Goal: Task Accomplishment & Management: Complete application form

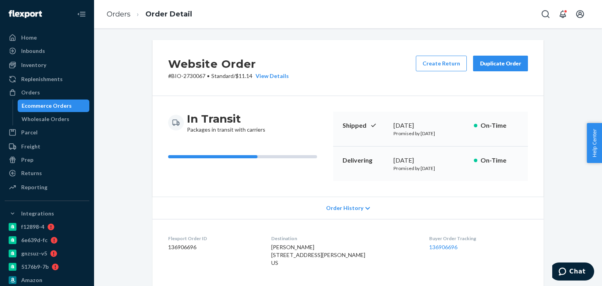
scroll to position [196, 0]
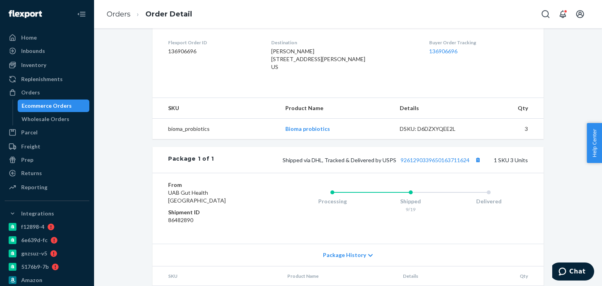
drag, startPoint x: 29, startPoint y: 91, endPoint x: 96, endPoint y: 56, distance: 75.9
click at [30, 91] on div "Orders" at bounding box center [30, 93] width 19 height 8
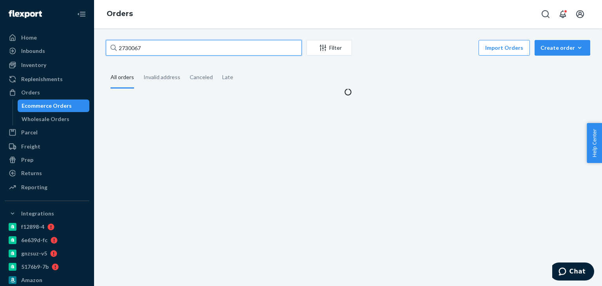
drag, startPoint x: 156, startPoint y: 49, endPoint x: 116, endPoint y: 49, distance: 39.2
click at [116, 49] on div "2730067" at bounding box center [204, 48] width 196 height 16
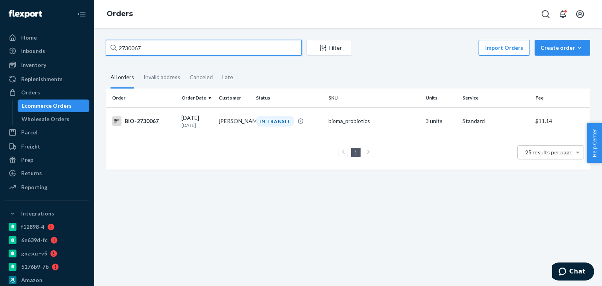
paste input "75429"
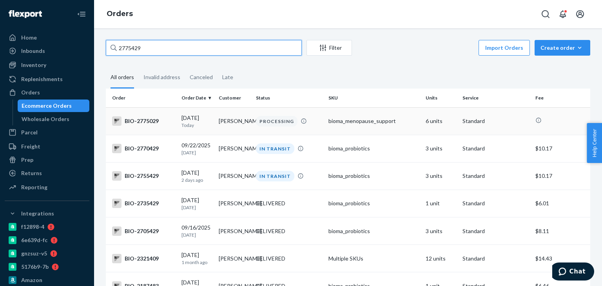
type input "2775429"
click at [229, 121] on td "[PERSON_NAME]" at bounding box center [233, 120] width 37 height 27
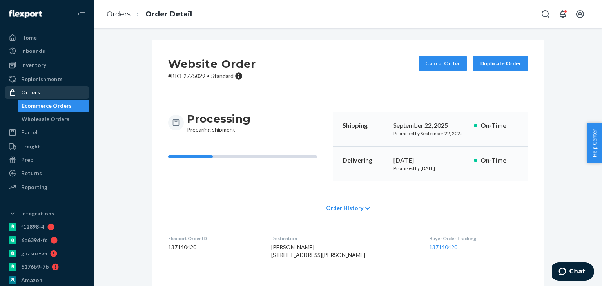
click at [39, 96] on div "Orders" at bounding box center [46, 92] width 83 height 11
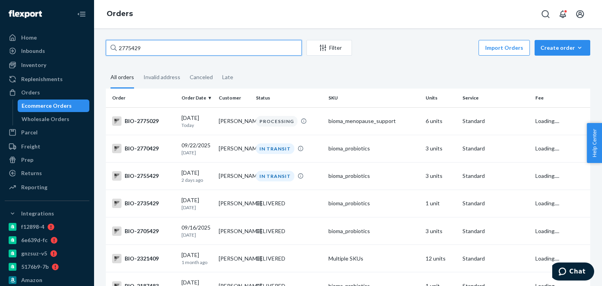
drag, startPoint x: 135, startPoint y: 43, endPoint x: 132, endPoint y: 47, distance: 4.9
click at [129, 46] on input "2775429" at bounding box center [204, 48] width 196 height 16
drag, startPoint x: 150, startPoint y: 49, endPoint x: 92, endPoint y: 51, distance: 58.4
click at [92, 51] on div "Home Inbounds Shipping Plans Problems Inventory Products Branded Packaging Repl…" at bounding box center [301, 143] width 602 height 286
paste input "46857"
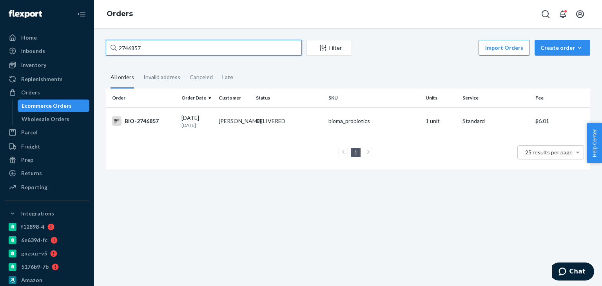
type input "2746857"
click at [282, 115] on td "DELIVERED" at bounding box center [289, 120] width 72 height 27
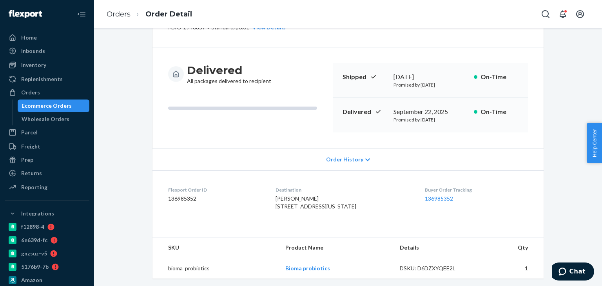
scroll to position [157, 0]
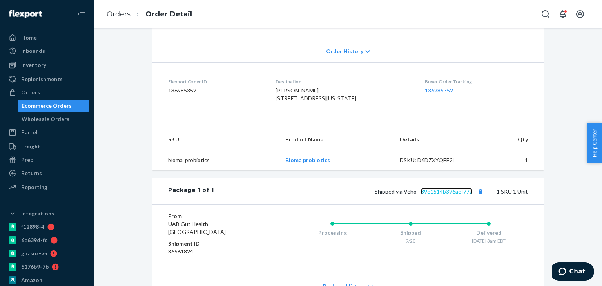
click at [447, 195] on link "39e1514b396aef77a" at bounding box center [446, 191] width 51 height 7
click at [33, 93] on div "Orders" at bounding box center [30, 93] width 19 height 8
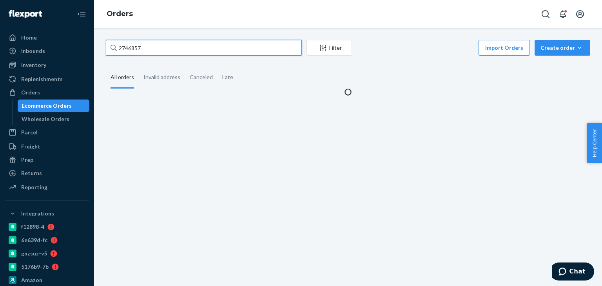
drag, startPoint x: 139, startPoint y: 49, endPoint x: 110, endPoint y: 49, distance: 28.6
click at [110, 49] on div "2746857" at bounding box center [204, 48] width 196 height 16
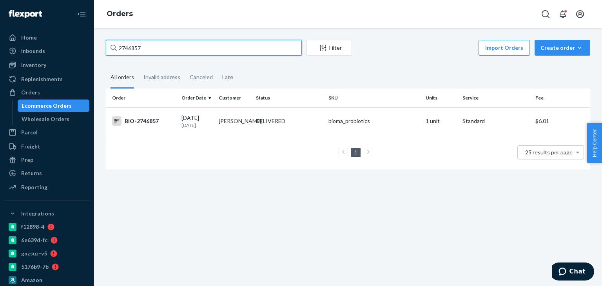
paste input "07565"
drag, startPoint x: 154, startPoint y: 51, endPoint x: 116, endPoint y: 48, distance: 37.7
click at [113, 49] on div "2707565" at bounding box center [204, 48] width 196 height 16
paste input "208022"
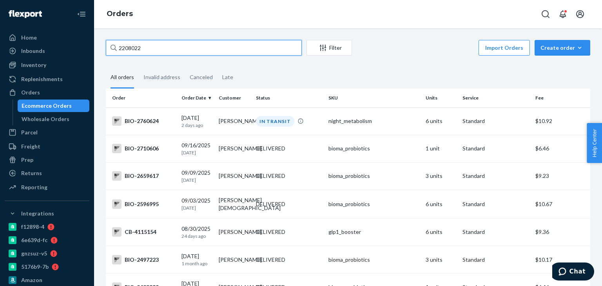
drag, startPoint x: 152, startPoint y: 51, endPoint x: 146, endPoint y: 64, distance: 14.0
click at [125, 50] on input "2208022" at bounding box center [204, 48] width 196 height 16
drag, startPoint x: 117, startPoint y: 49, endPoint x: 140, endPoint y: 47, distance: 23.2
click at [140, 47] on input "2208022" at bounding box center [204, 48] width 196 height 16
paste input "7988"
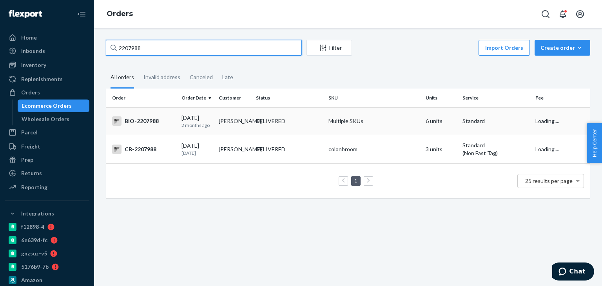
type input "2207988"
click at [246, 121] on td "[PERSON_NAME]" at bounding box center [233, 120] width 37 height 27
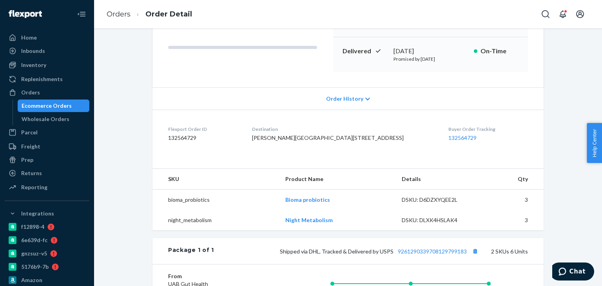
scroll to position [118, 0]
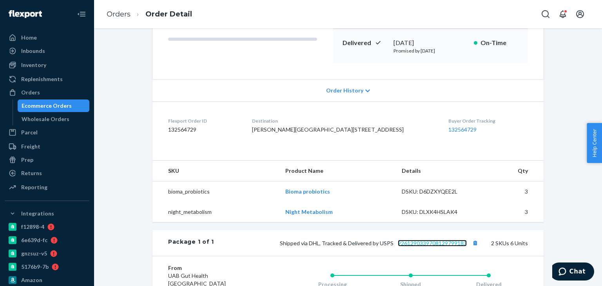
click at [417, 246] on link "9261290339708129799183" at bounding box center [432, 243] width 69 height 7
click at [38, 90] on div "Orders" at bounding box center [30, 93] width 19 height 8
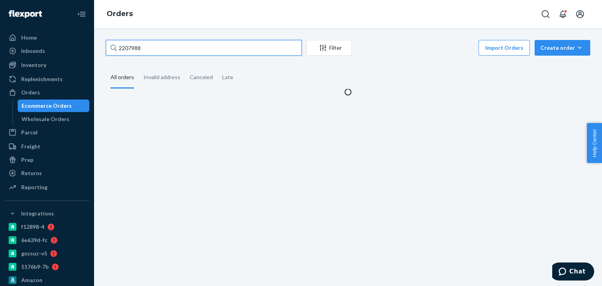
drag, startPoint x: 156, startPoint y: 46, endPoint x: 112, endPoint y: 47, distance: 44.3
click at [112, 47] on div "2207988" at bounding box center [204, 48] width 196 height 16
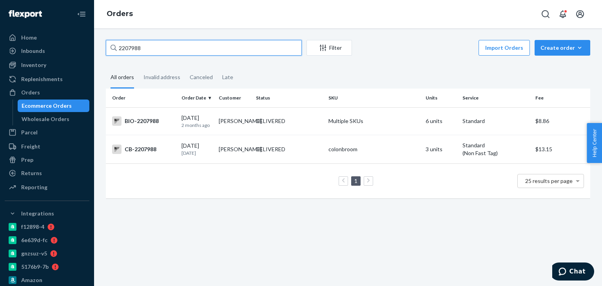
paste input "2275116"
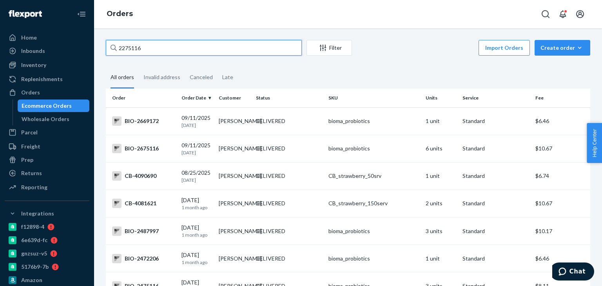
drag, startPoint x: 147, startPoint y: 52, endPoint x: 117, endPoint y: 51, distance: 30.6
click at [117, 51] on input "2275116" at bounding box center [204, 48] width 196 height 16
paste input "2275087"
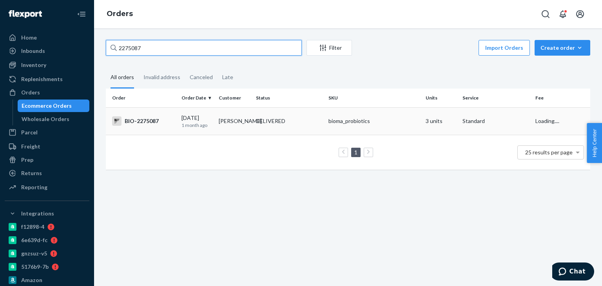
type input "2275087"
click at [262, 123] on div "DELIVERED" at bounding box center [270, 121] width 29 height 8
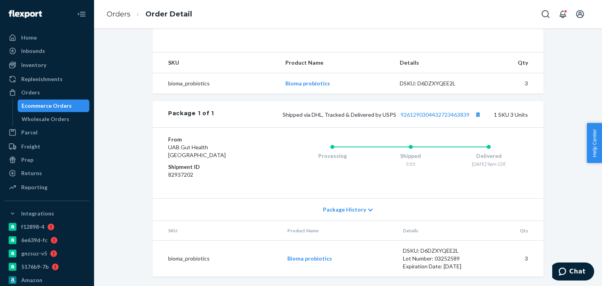
scroll to position [248, 0]
click at [411, 118] on div "Shipped via DHL, Tracked & Delivered by USPS 9261290304432723463839 1 SKU 3 Uni…" at bounding box center [371, 114] width 314 height 10
click at [408, 112] on link "9261290304432723463839" at bounding box center [434, 114] width 69 height 7
drag, startPoint x: 467, startPoint y: 112, endPoint x: 396, endPoint y: 120, distance: 71.3
click at [396, 121] on div "Package 1 of 1 Shipped via DHL, Tracked & Delivered by USPS 9261290304432723463…" at bounding box center [347, 114] width 391 height 26
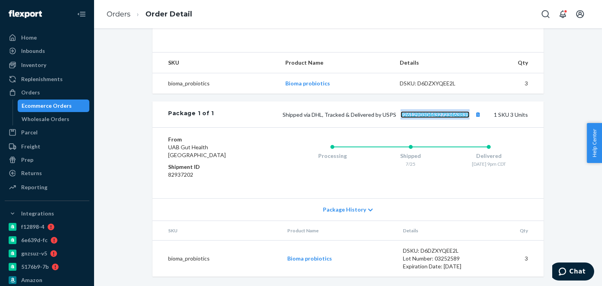
copy link "9261290304432723463839"
click at [61, 89] on div "Orders" at bounding box center [46, 92] width 83 height 11
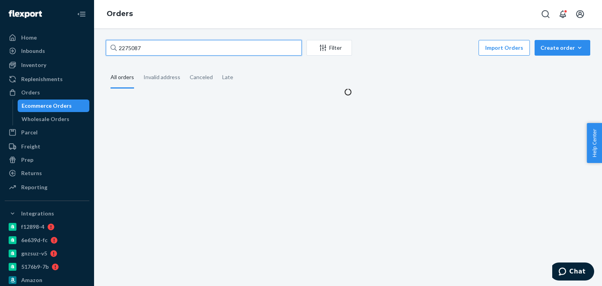
drag, startPoint x: 164, startPoint y: 51, endPoint x: 113, endPoint y: 47, distance: 51.1
click at [108, 45] on input "2275087" at bounding box center [204, 48] width 196 height 16
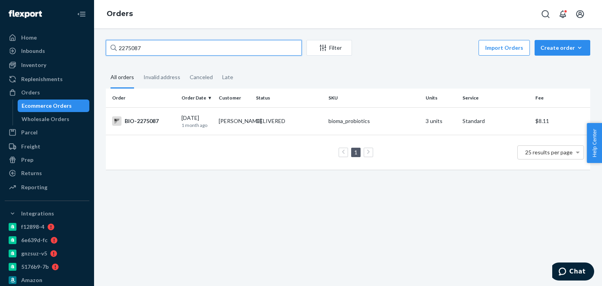
paste input "439930"
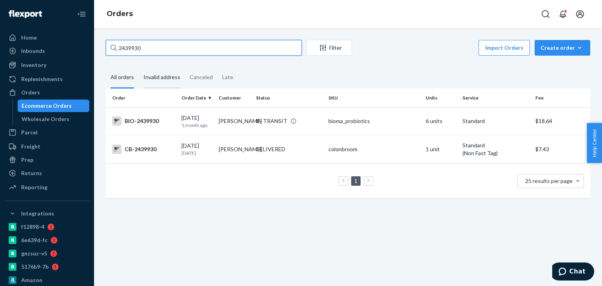
type input "2439930"
click at [254, 119] on div "IN TRANSIT" at bounding box center [288, 121] width 69 height 8
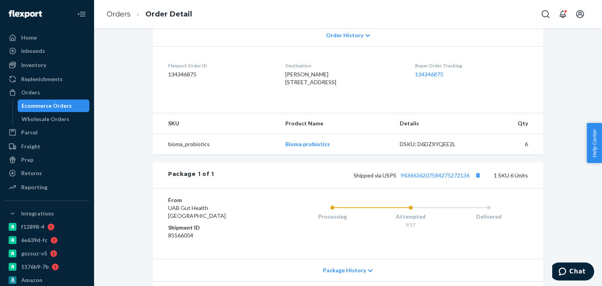
scroll to position [118, 0]
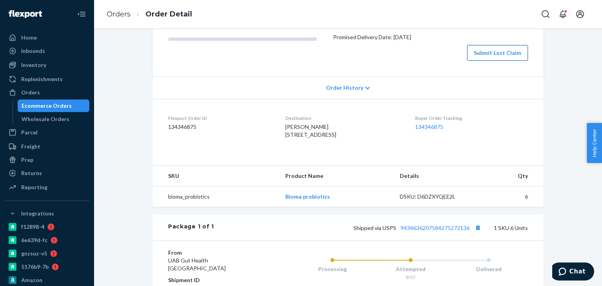
click at [496, 61] on button "Submit Lost Claim" at bounding box center [497, 53] width 61 height 16
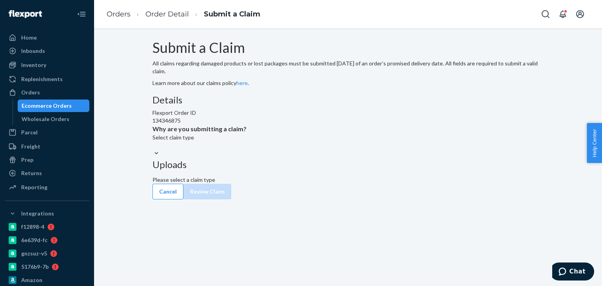
click at [264, 141] on div "Select claim type" at bounding box center [347, 138] width 391 height 8
click at [153, 149] on input "Why are you submitting a claim? Select claim type" at bounding box center [152, 145] width 1 height 8
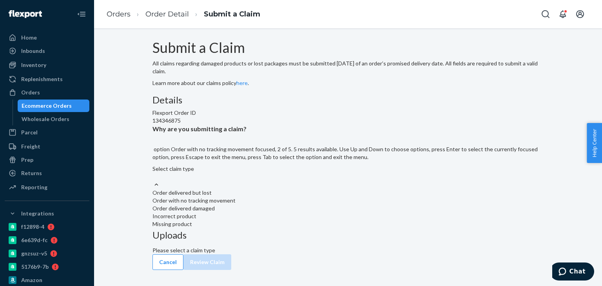
click at [258, 204] on div "Order with no tracking movement" at bounding box center [347, 201] width 391 height 8
click at [153, 181] on input "Why are you submitting a claim? option Order with no tracking movement focused,…" at bounding box center [152, 177] width 1 height 8
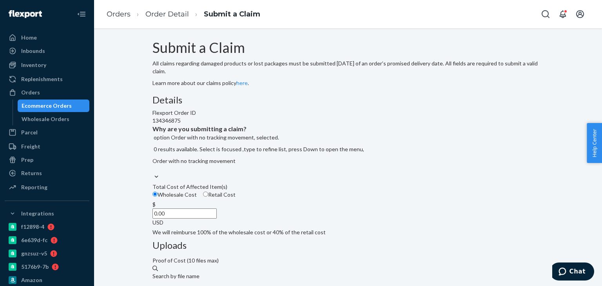
click at [217, 219] on input "0.00" at bounding box center [184, 213] width 64 height 10
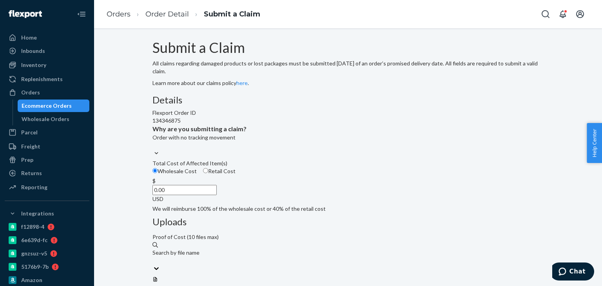
click at [217, 195] on input "0.00" at bounding box center [184, 190] width 64 height 10
paste input "23.12"
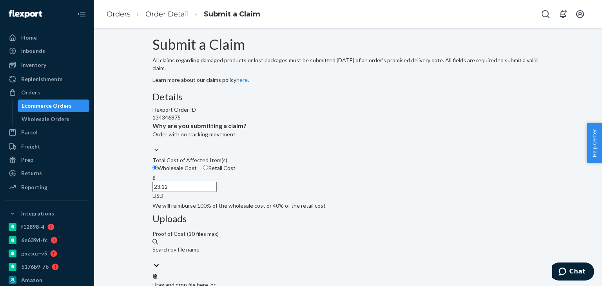
scroll to position [3, 0]
type input "23.12"
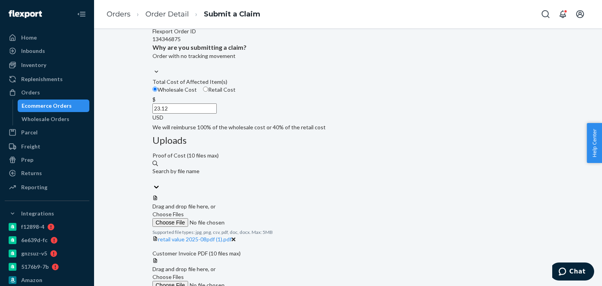
scroll to position [121, 0]
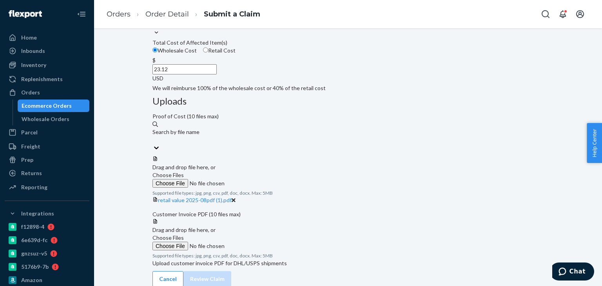
click at [184, 234] on span "Choose Files" at bounding box center [167, 237] width 31 height 7
click at [259, 242] on input "Choose Files" at bounding box center [205, 246] width 107 height 9
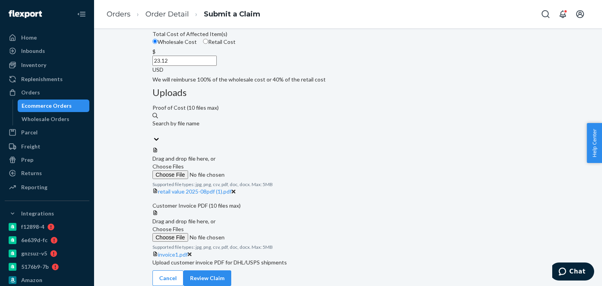
scroll to position [181, 0]
click at [231, 270] on button "Review Claim" at bounding box center [207, 278] width 48 height 16
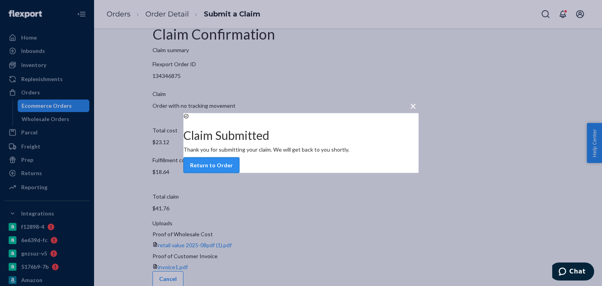
click at [239, 173] on button "Return to Order" at bounding box center [211, 165] width 56 height 16
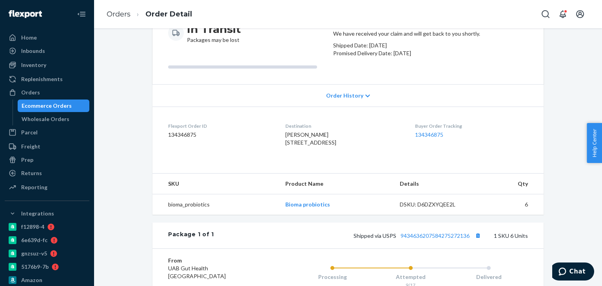
scroll to position [118, 0]
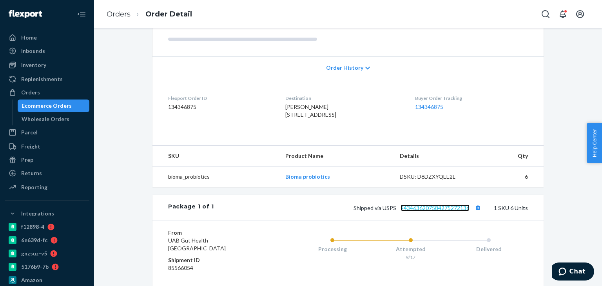
click at [429, 211] on link "9434636207584275272136" at bounding box center [434, 207] width 69 height 7
click at [24, 91] on div "Orders" at bounding box center [30, 93] width 19 height 8
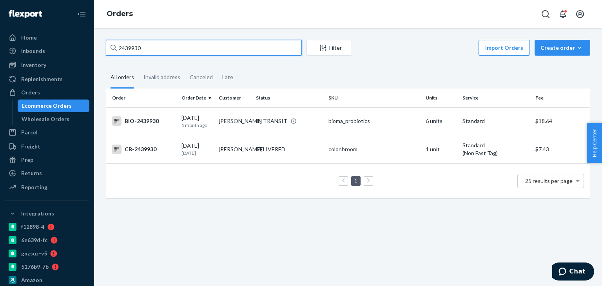
drag, startPoint x: 145, startPoint y: 48, endPoint x: 105, endPoint y: 49, distance: 40.7
click at [105, 49] on div "2439930 Filter Import Orders Create order Ecommerce order Removal order All ord…" at bounding box center [348, 123] width 496 height 166
paste input "746452"
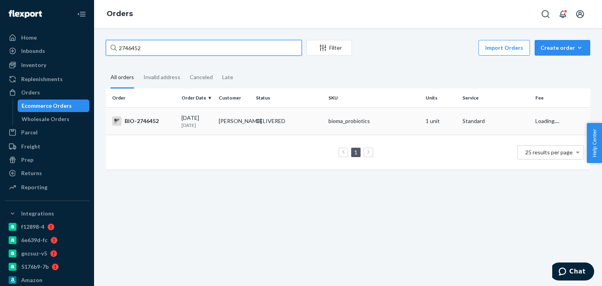
type input "2746452"
click at [254, 119] on div "DELIVERED" at bounding box center [288, 121] width 69 height 8
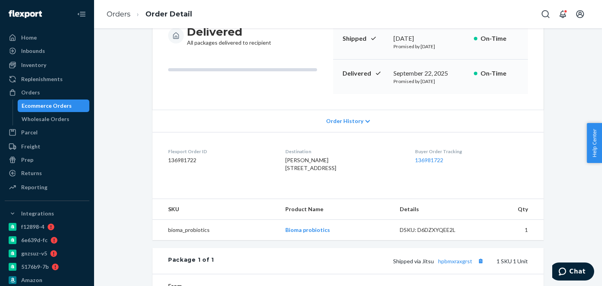
scroll to position [118, 0]
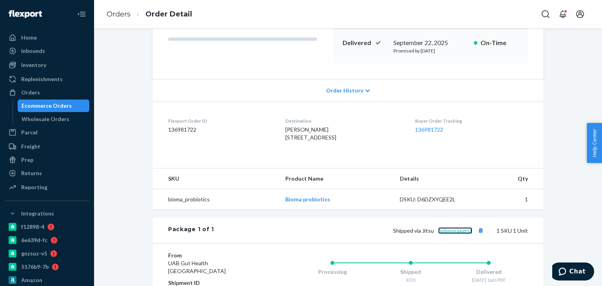
click at [444, 234] on link "hpbmxraxgrst" at bounding box center [455, 230] width 34 height 7
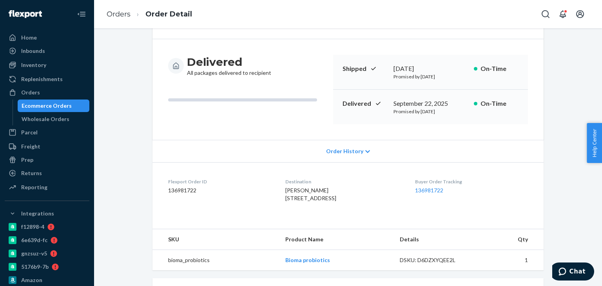
scroll to position [0, 0]
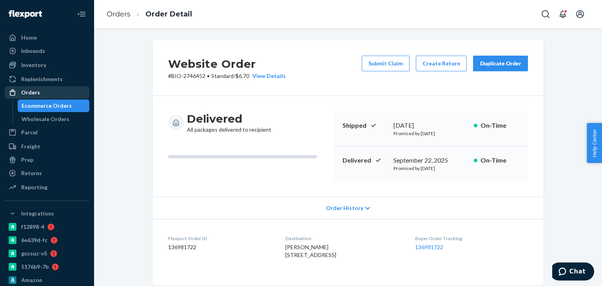
drag, startPoint x: 48, startPoint y: 93, endPoint x: 55, endPoint y: 89, distance: 7.9
click at [48, 93] on div "Orders" at bounding box center [46, 92] width 83 height 11
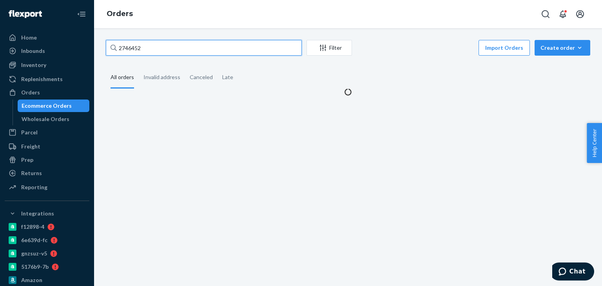
drag, startPoint x: 135, startPoint y: 47, endPoint x: 110, endPoint y: 47, distance: 24.3
click at [110, 47] on input "2746452" at bounding box center [204, 48] width 196 height 16
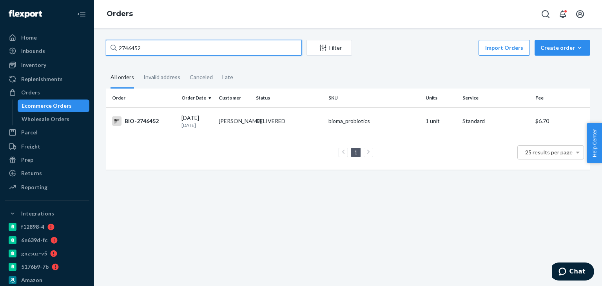
paste input "75379"
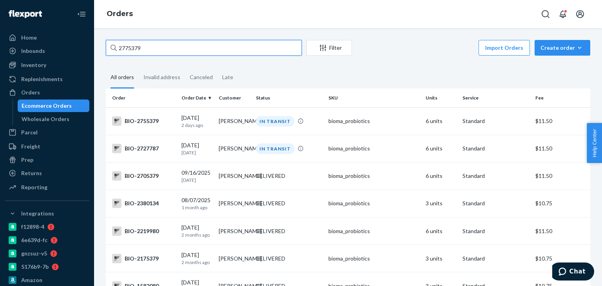
type input "2775379"
drag, startPoint x: 199, startPoint y: 47, endPoint x: 111, endPoint y: 47, distance: 88.1
click at [111, 47] on div "2775379" at bounding box center [204, 48] width 196 height 16
drag, startPoint x: 158, startPoint y: 52, endPoint x: 130, endPoint y: 52, distance: 28.2
click at [130, 50] on input "[PERSON_NAME]" at bounding box center [204, 48] width 196 height 16
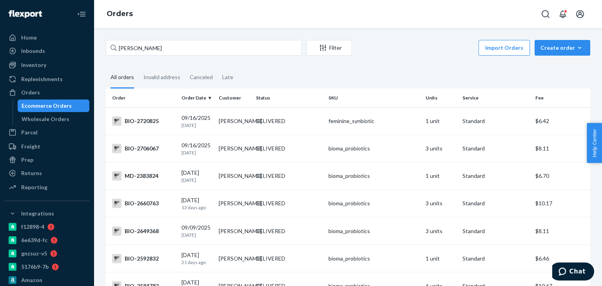
drag, startPoint x: 115, startPoint y: 49, endPoint x: 161, endPoint y: 45, distance: 46.4
click at [142, 47] on div "[PERSON_NAME]" at bounding box center [204, 48] width 196 height 16
click at [142, 47] on input "[PERSON_NAME]" at bounding box center [204, 48] width 196 height 16
drag, startPoint x: 166, startPoint y: 52, endPoint x: 160, endPoint y: 52, distance: 5.9
click at [165, 52] on input "[PERSON_NAME]" at bounding box center [204, 48] width 196 height 16
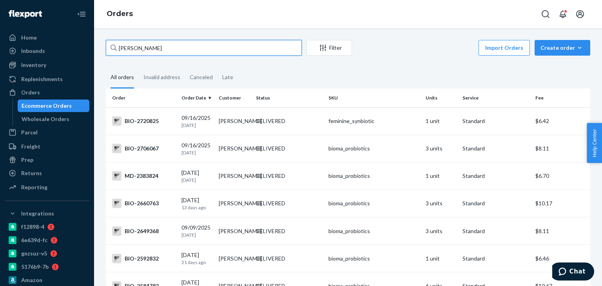
click at [155, 43] on input "[PERSON_NAME]" at bounding box center [204, 48] width 196 height 16
drag, startPoint x: 152, startPoint y: 46, endPoint x: 108, endPoint y: 46, distance: 44.3
click at [108, 46] on input "[PERSON_NAME]" at bounding box center [204, 48] width 196 height 16
paste input "2775377"
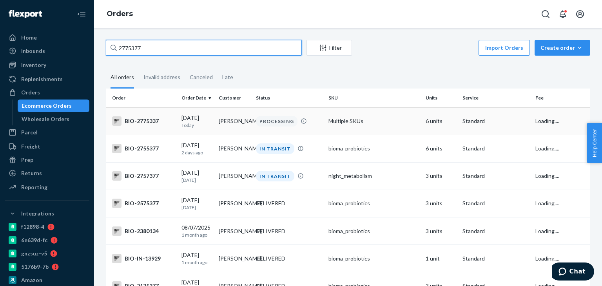
type input "2775377"
click at [256, 121] on div "PROCESSING" at bounding box center [277, 121] width 42 height 11
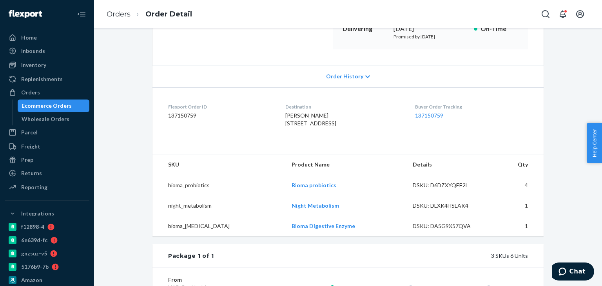
scroll to position [157, 0]
